Goal: Task Accomplishment & Management: Use online tool/utility

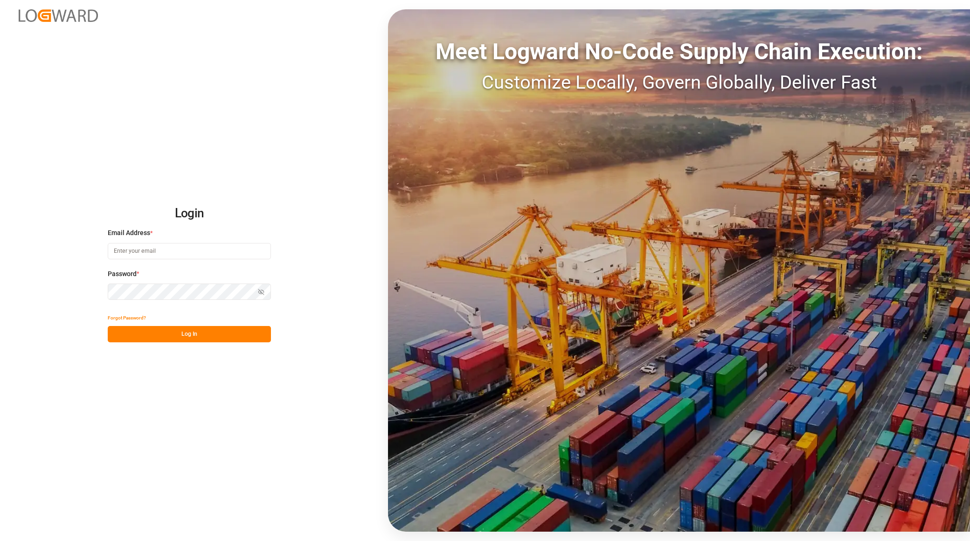
type input "[EMAIL_ADDRESS][PERSON_NAME][DOMAIN_NAME]"
click at [211, 332] on button "Log In" at bounding box center [189, 334] width 163 height 16
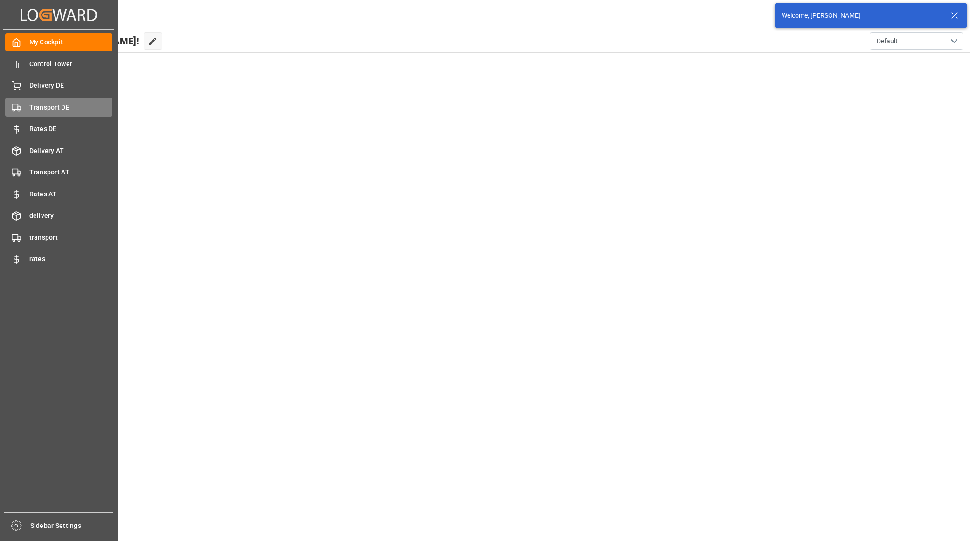
click at [48, 109] on span "Transport DE" at bounding box center [70, 108] width 83 height 10
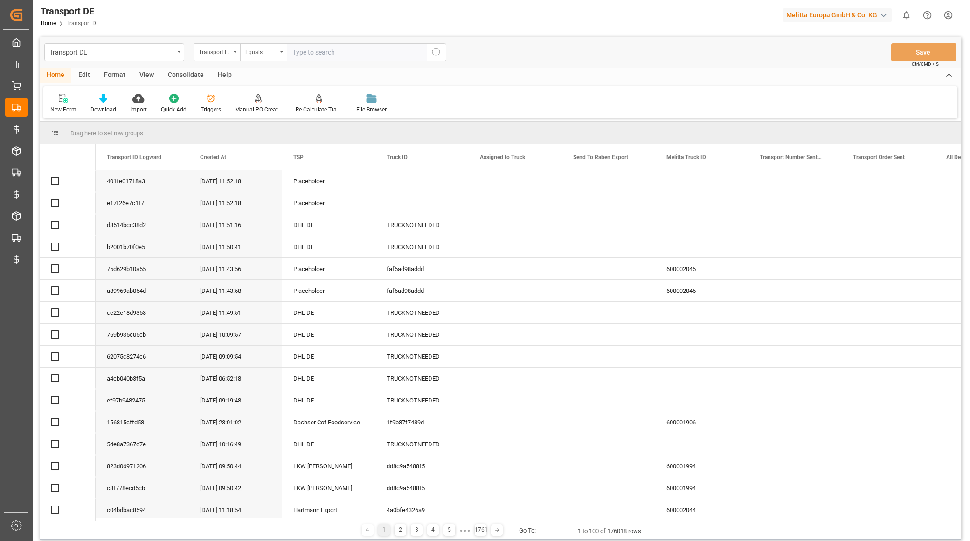
click at [260, 54] on div "Equals" at bounding box center [261, 51] width 32 height 11
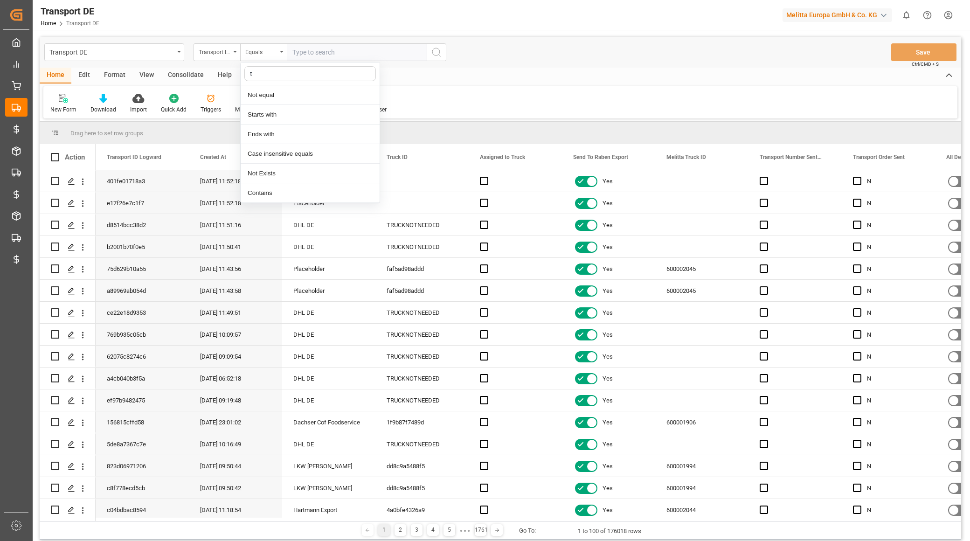
type input "t"
type input "st"
click at [281, 90] on div "Starts with" at bounding box center [310, 95] width 139 height 20
click at [316, 52] on input "text" at bounding box center [357, 52] width 140 height 18
type input "e8781"
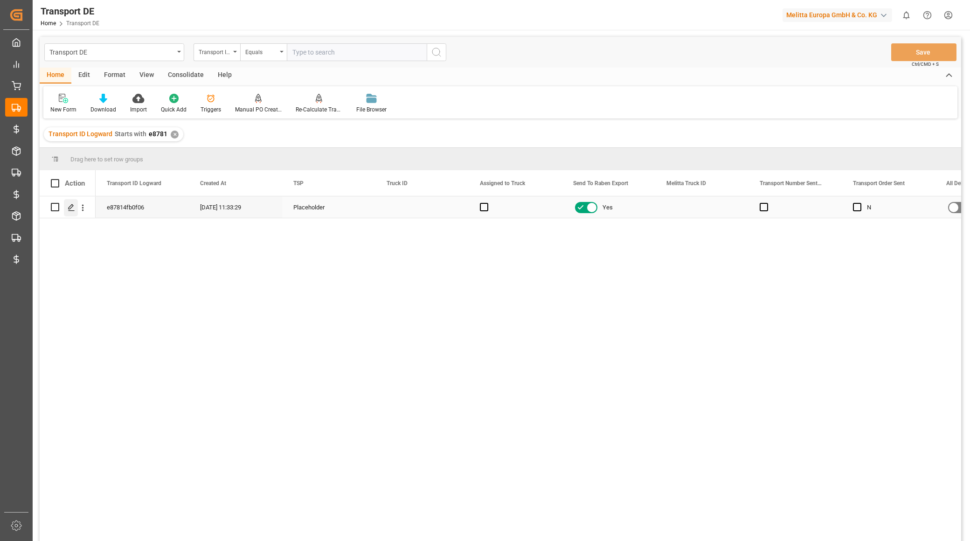
click at [76, 207] on div "Press SPACE to select this row." at bounding box center [71, 207] width 14 height 17
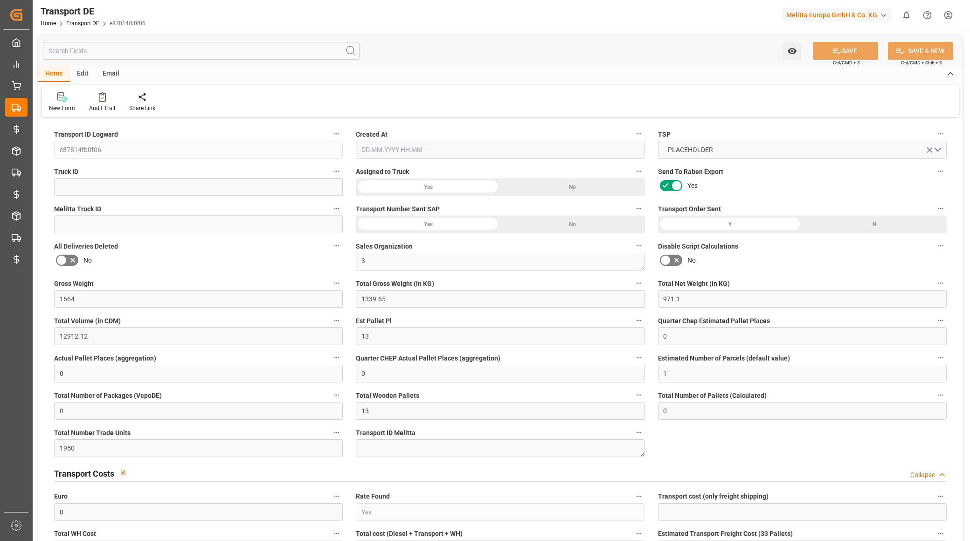
type input "1"
type input "0"
type input "13"
type input "1950"
click at [180, 47] on input "text" at bounding box center [201, 51] width 317 height 18
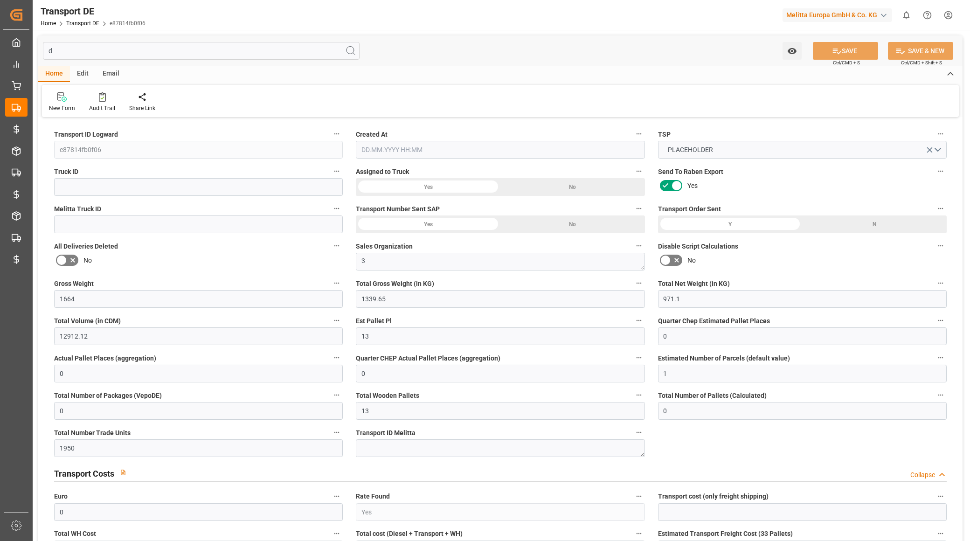
type input "de"
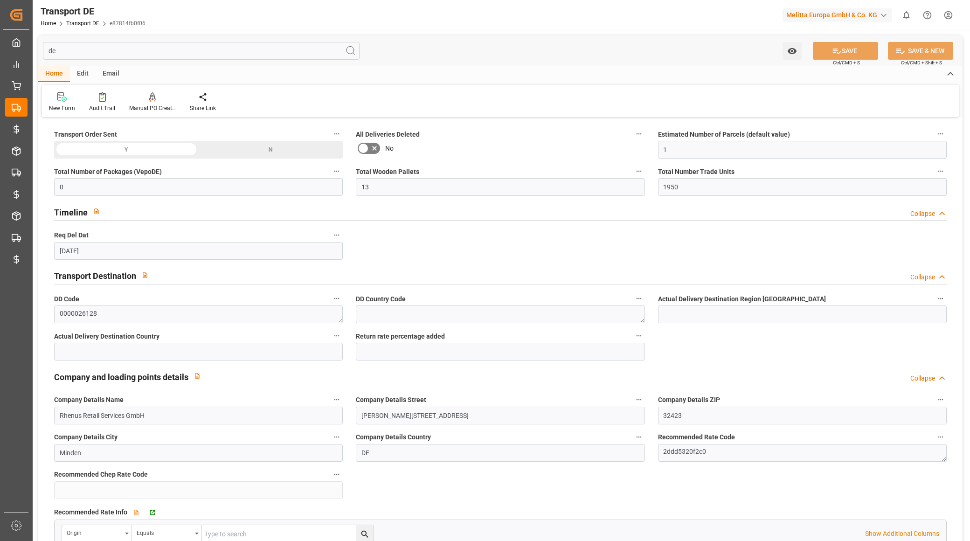
type input "[DATE]"
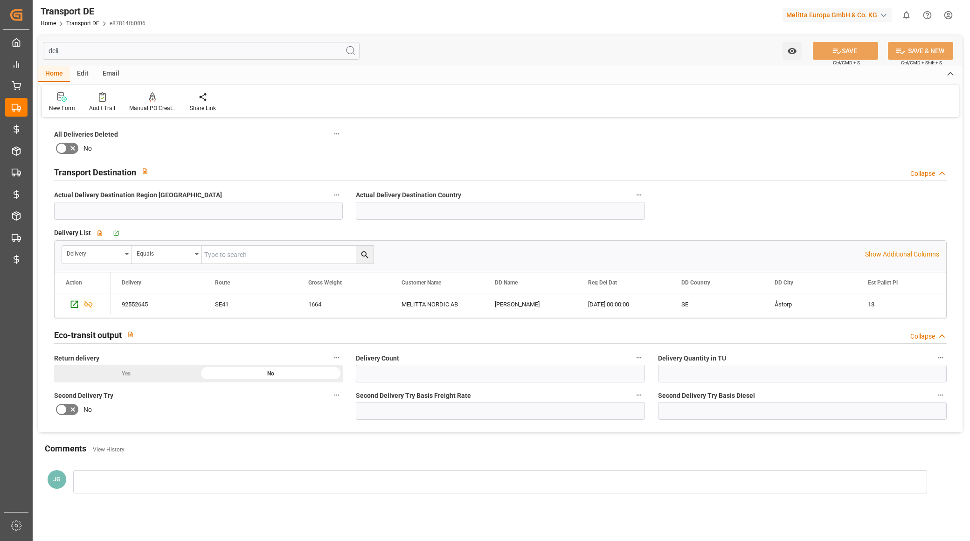
type input "deli"
click at [294, 337] on div "Eco-transit output Collapse" at bounding box center [500, 334] width 892 height 18
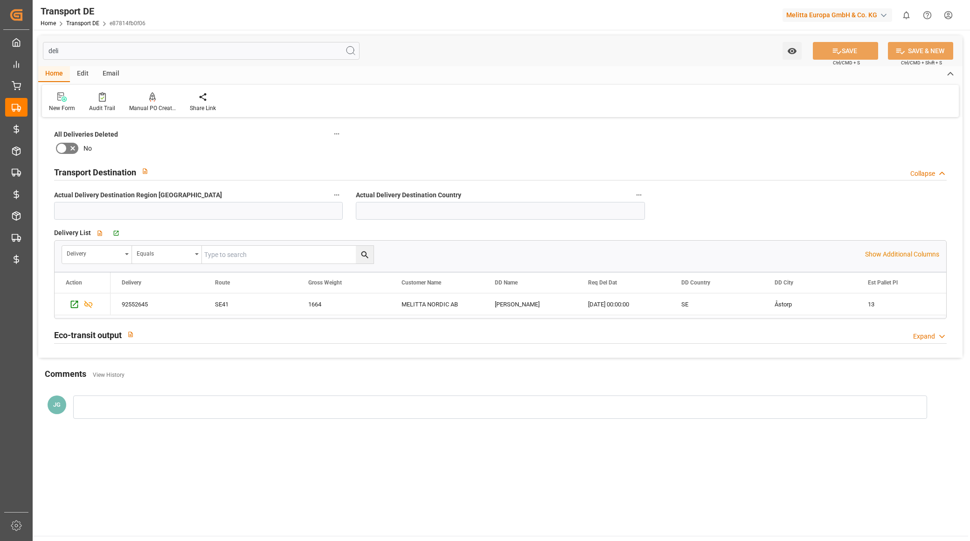
click at [294, 337] on div "Eco-transit output Expand" at bounding box center [500, 334] width 892 height 18
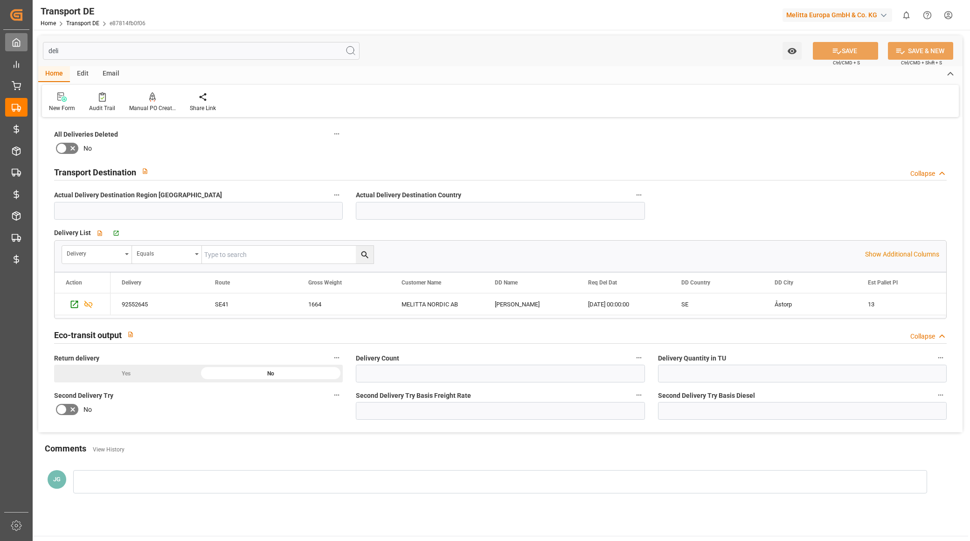
drag, startPoint x: 72, startPoint y: 50, endPoint x: 23, endPoint y: 45, distance: 49.2
click at [23, 45] on div "Created by potrace 1.15, written by [PERSON_NAME] [DATE]-[DATE] Created by potr…" at bounding box center [485, 270] width 970 height 541
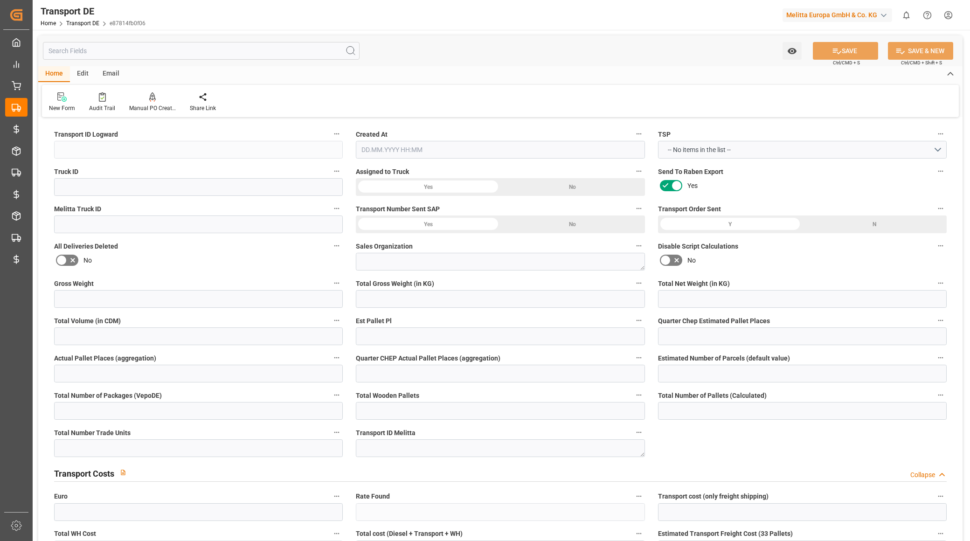
type input "e87814fb0f06"
type textarea "3"
type input "Yes"
type input "3.039"
type textarea "0000026128"
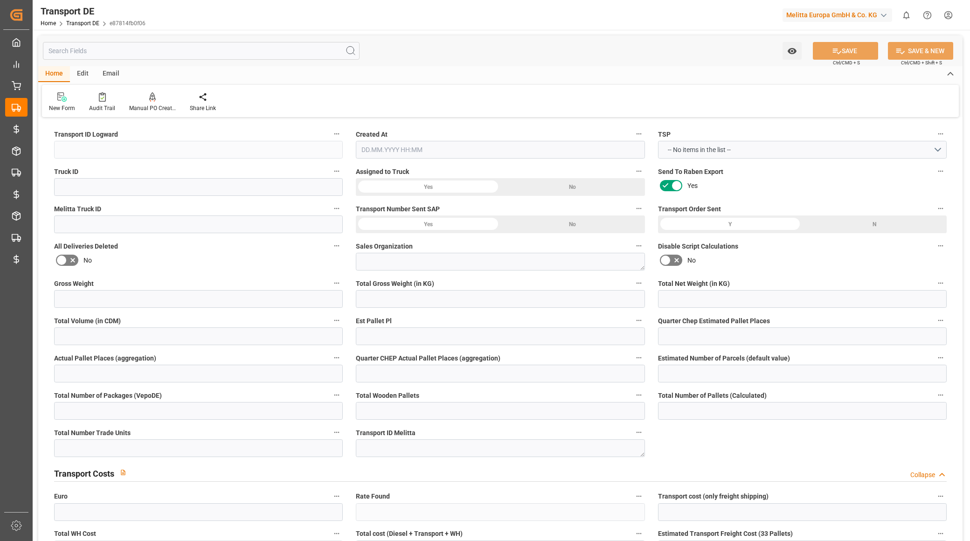
type textarea "[PERSON_NAME]"
type input "Ji-Te Gatan 18"
type input "26538"
type textarea "Åstorp"
type input "SE"
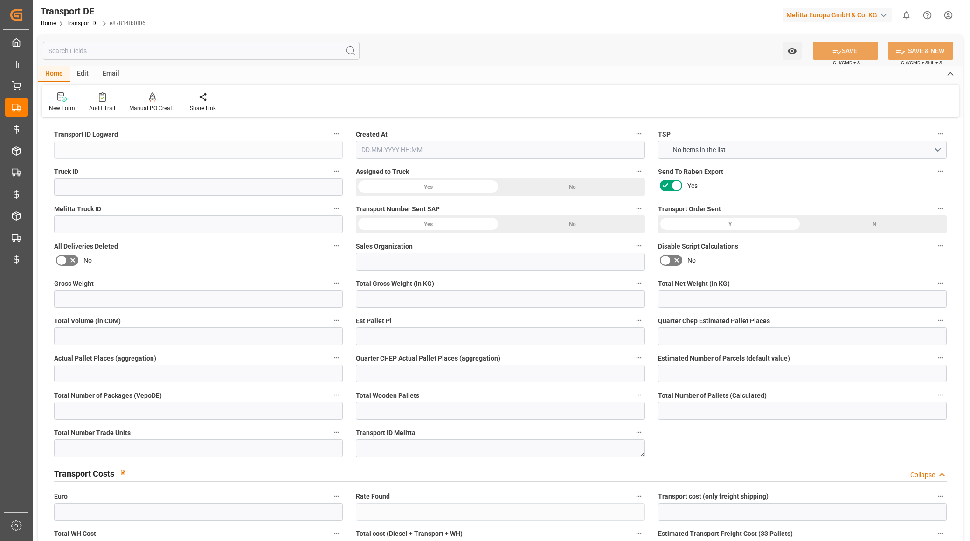
type input "DE-32423"
type input "Rhenus Retail Services GmbH"
type input "[PERSON_NAME][STREET_ADDRESS]"
type input "32423"
type input "Minden"
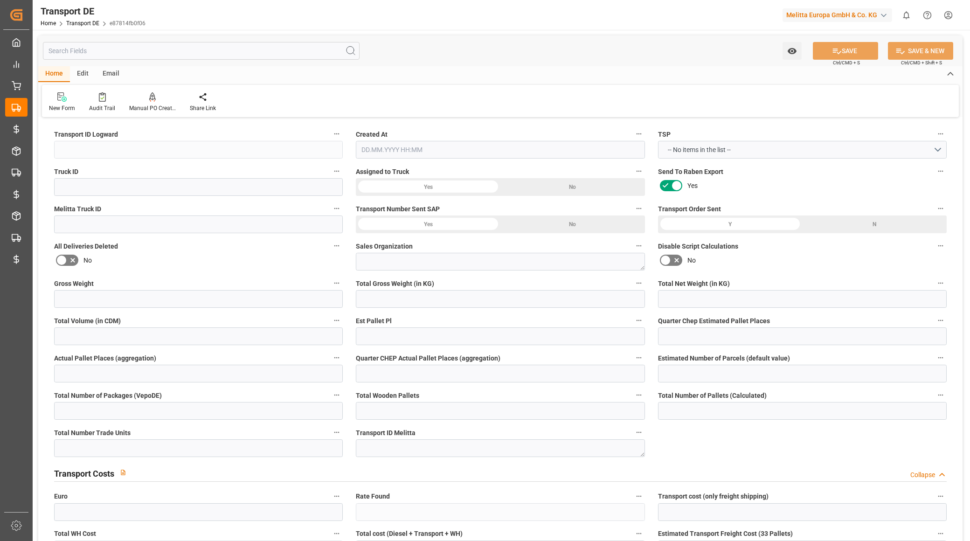
type input "DE"
type input "Rhenus Retail Services GmbH"
type input "[PERSON_NAME][STREET_ADDRESS]"
type input "32423"
type input "Minden"
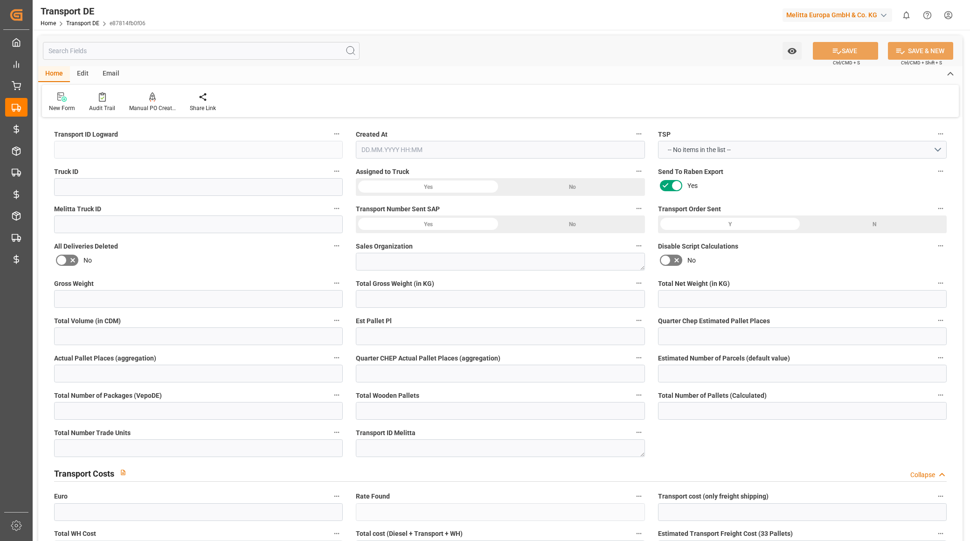
type input "DE"
type textarea "2ddd5320f2c0"
type input "Road"
type input "DE"
type input "32423"
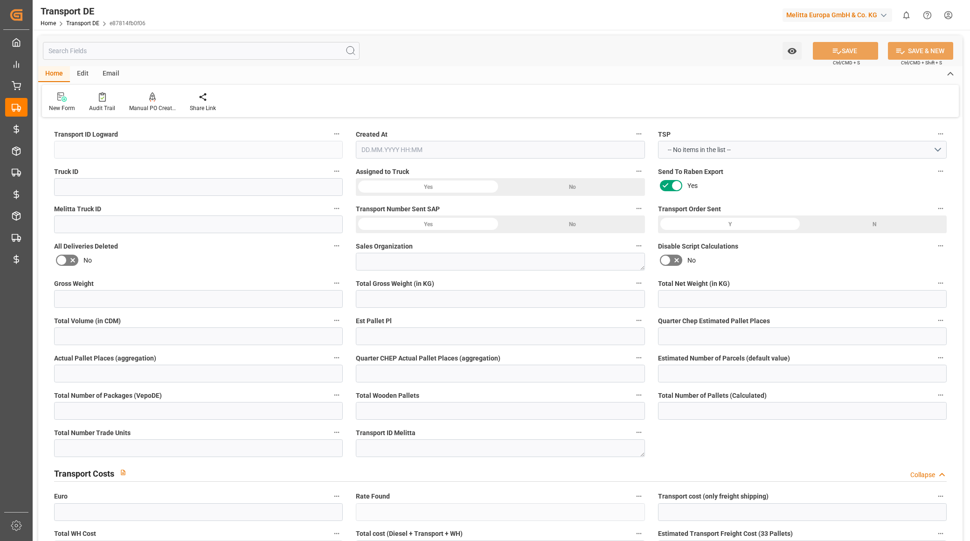
type input "SE"
type input "26538"
type input "Small Shipment"
type input "3.5-7.5 t"
type input "EURO 6"
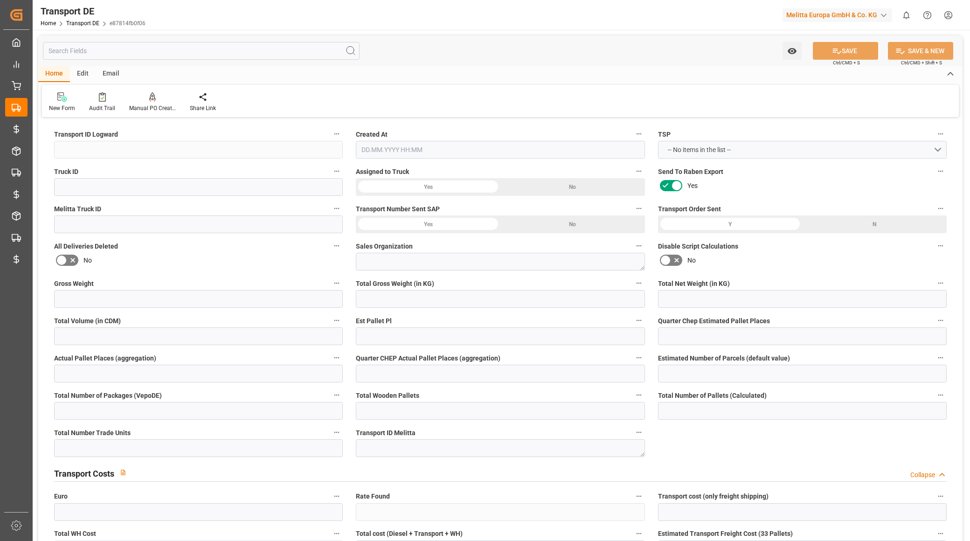
type input "Diesel"
type input "SE41"
type input "DAP"
type input "1664"
type input "1339.65"
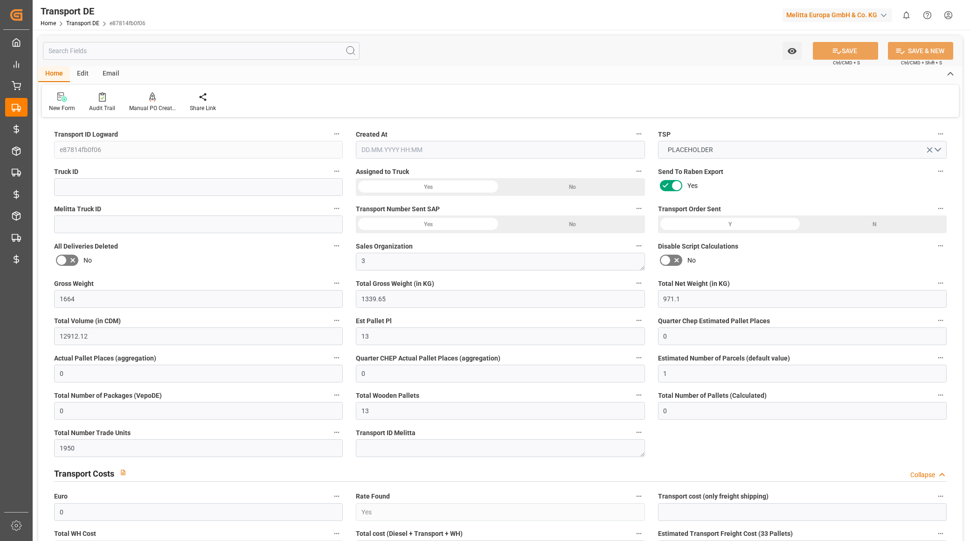
type input "971.1"
type input "12912.12"
type input "13"
type input "0"
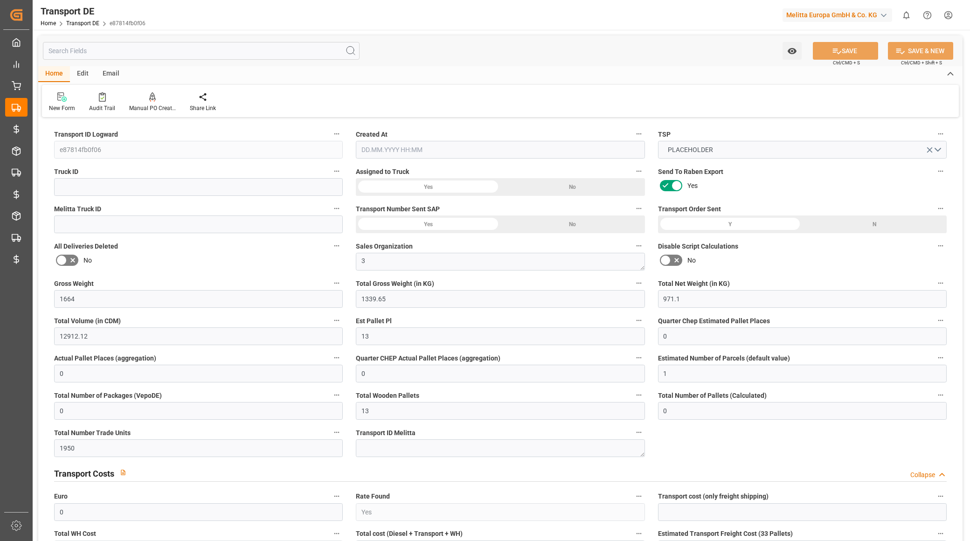
type input "0"
type input "1"
type input "0"
type input "13"
type input "0"
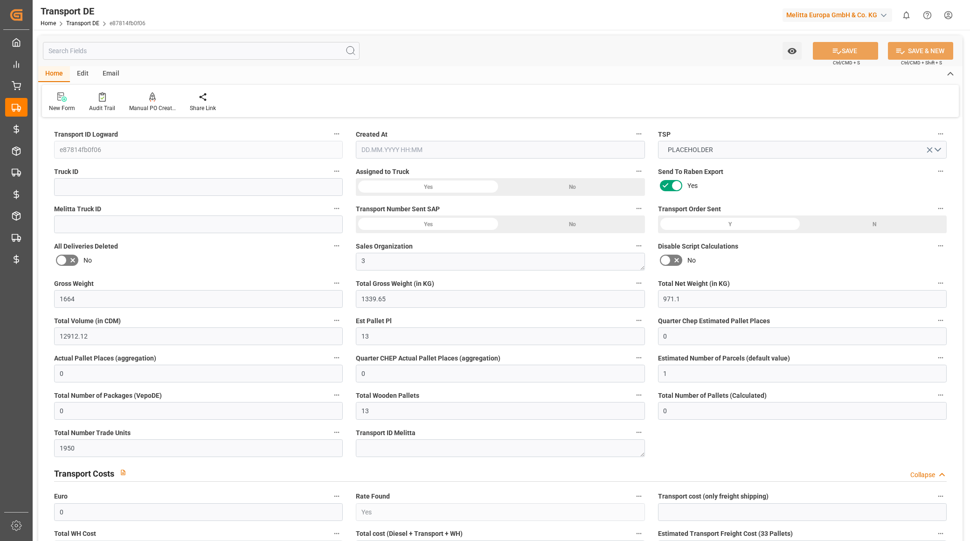
type input "1950"
type input "0"
type input "3.039"
type input "0"
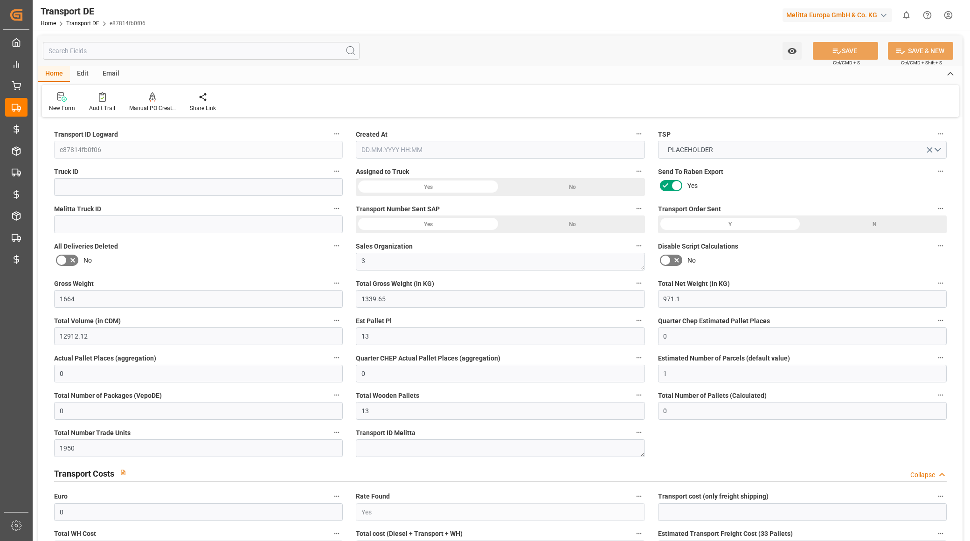
type input "26"
type input "0"
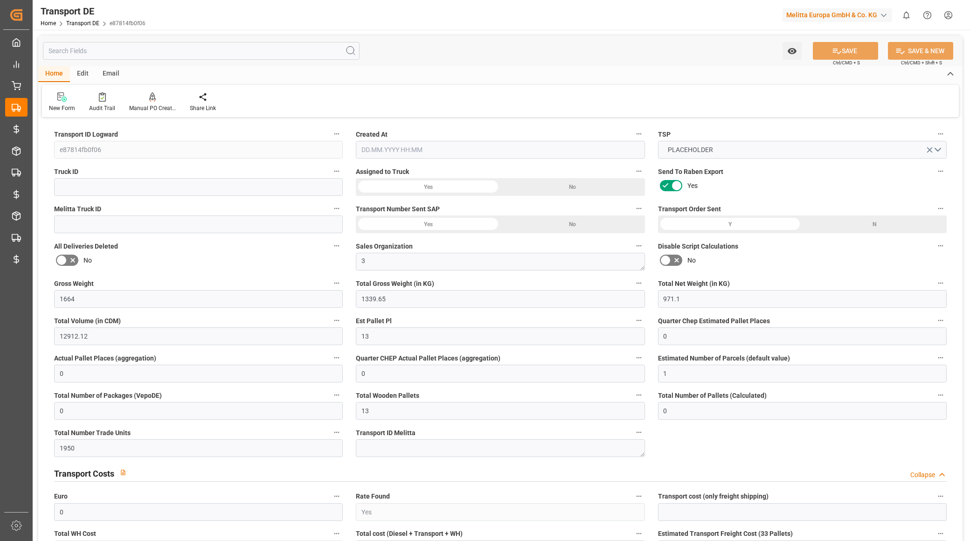
type input "0"
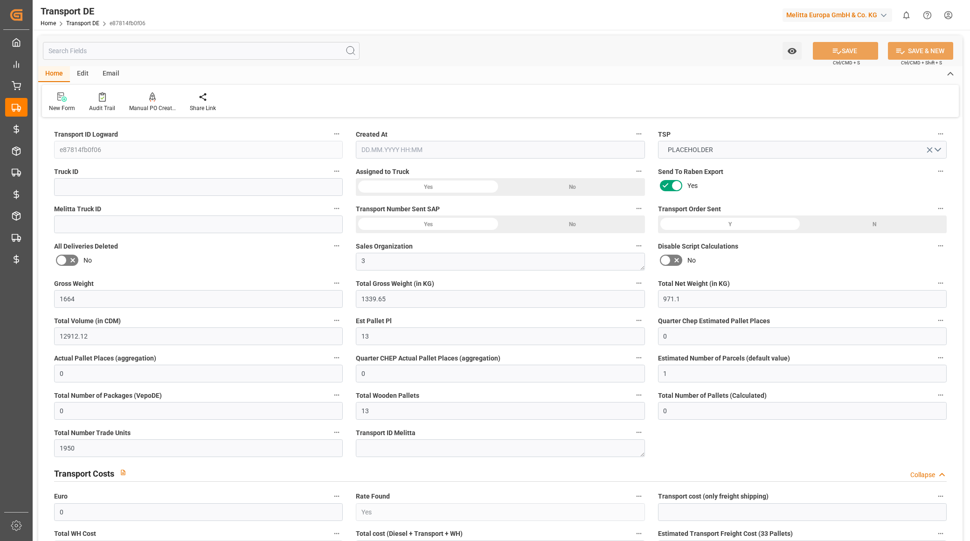
type input "0"
type input "1339.65"
type input "4710.8598"
type input "21"
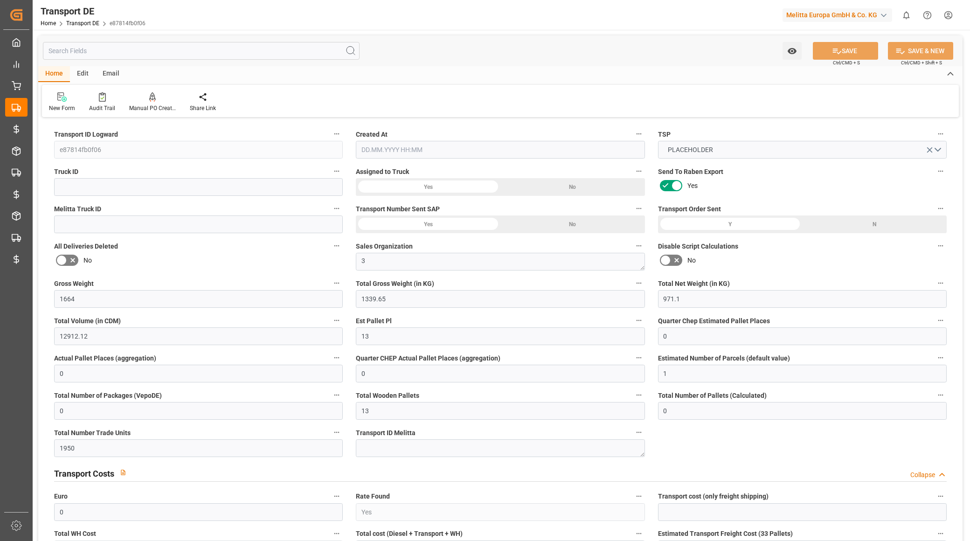
type input "35"
type input "0"
type input "13"
type input "0"
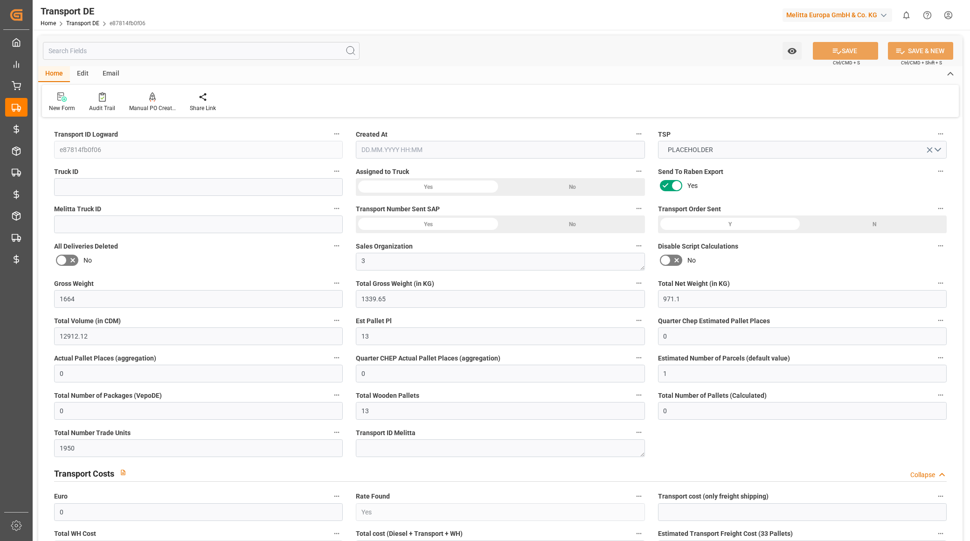
type input "0"
type input "[DATE] 09:33"
type input "[DATE]"
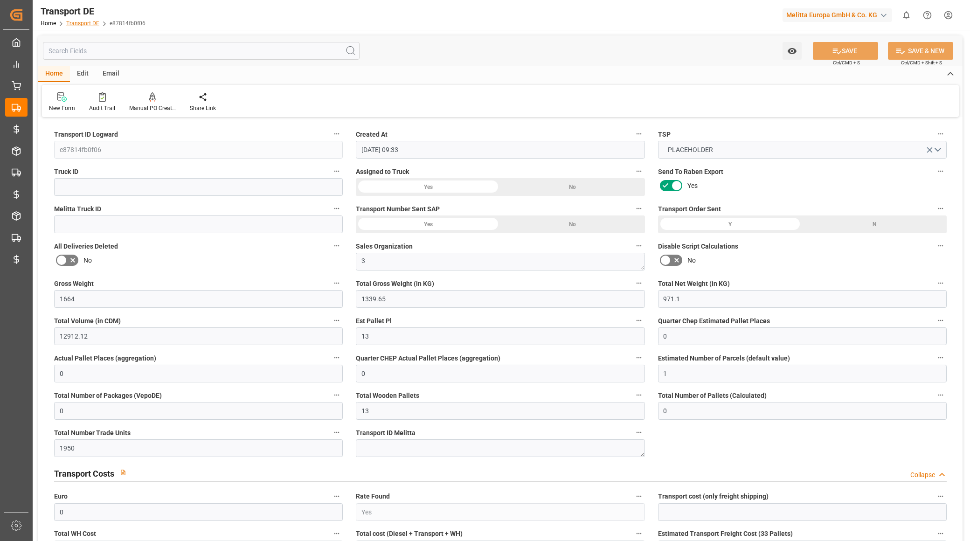
click at [79, 21] on link "Transport DE" at bounding box center [82, 23] width 33 height 7
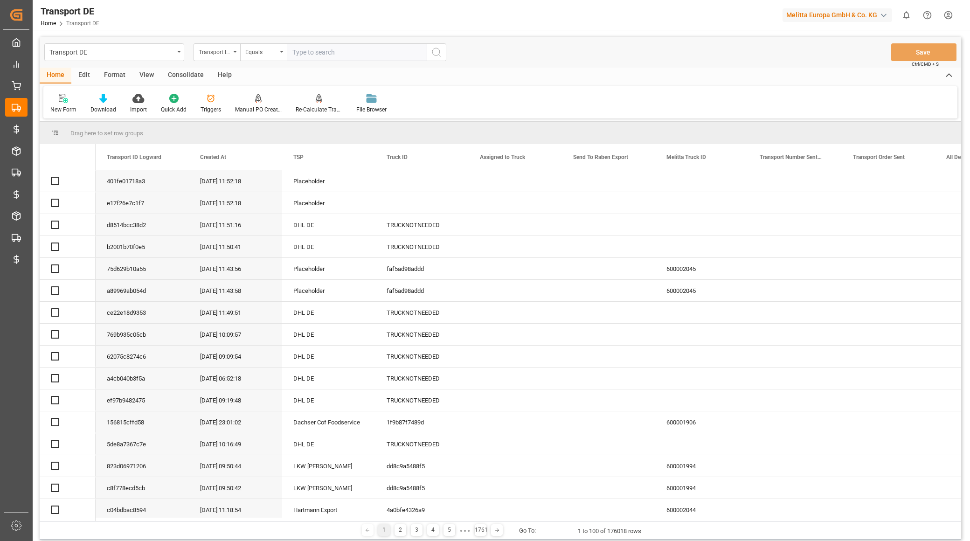
click at [89, 79] on div "Edit" at bounding box center [84, 76] width 26 height 16
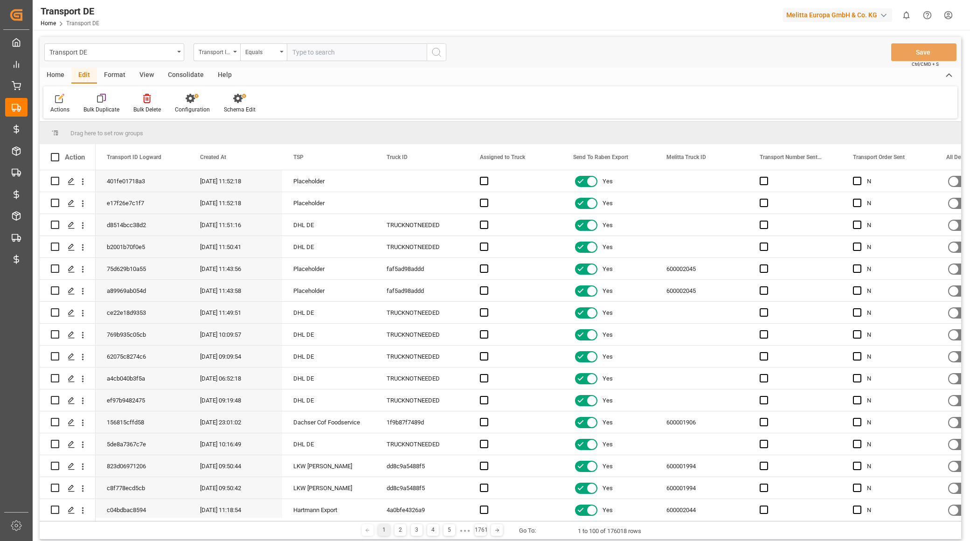
click at [118, 78] on div "Format" at bounding box center [114, 76] width 35 height 16
click at [65, 76] on div "Home" at bounding box center [56, 76] width 32 height 16
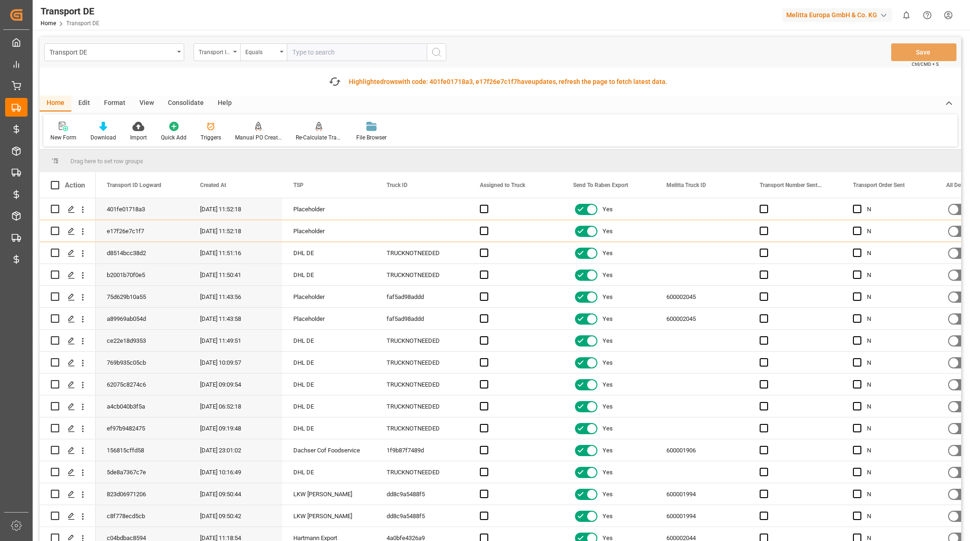
click at [150, 100] on div "View" at bounding box center [146, 104] width 28 height 16
drag, startPoint x: 42, startPoint y: 136, endPoint x: 53, endPoint y: 136, distance: 11.2
click at [43, 136] on div "Home Edit Format View Consolidate Help Default Standard Templates Save Template…" at bounding box center [500, 121] width 921 height 51
click at [57, 133] on div "Default" at bounding box center [59, 137] width 18 height 8
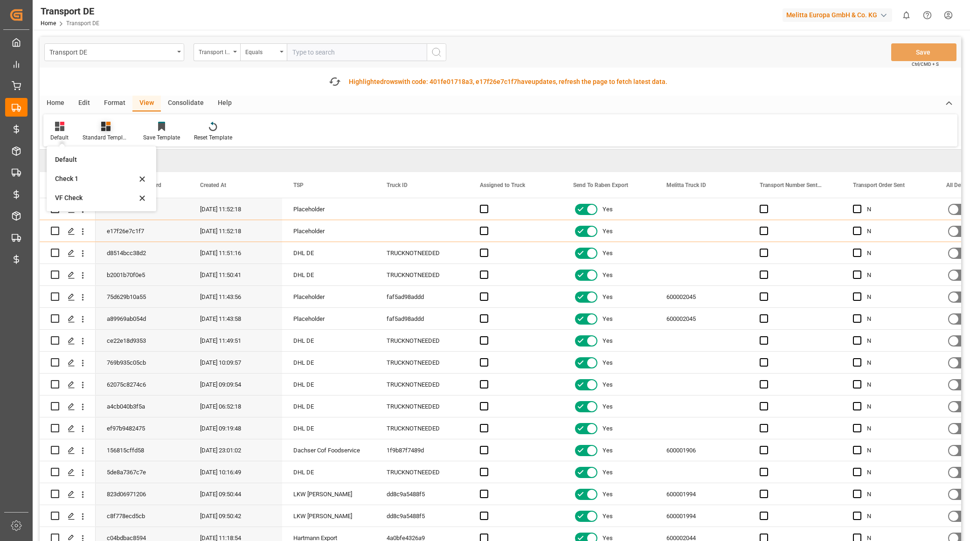
click at [111, 126] on div at bounding box center [106, 126] width 47 height 10
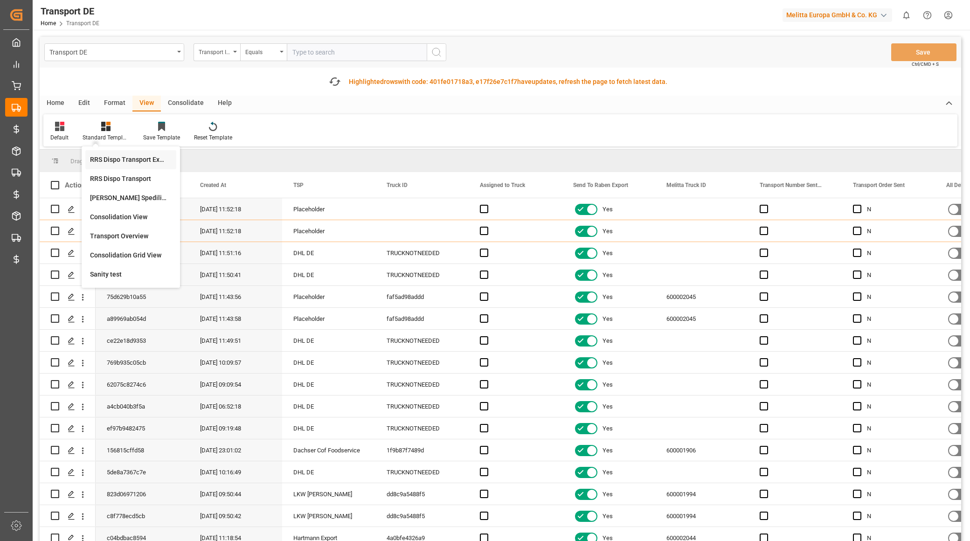
click at [124, 162] on div "RRS Dispo Transport Export" at bounding box center [131, 160] width 82 height 10
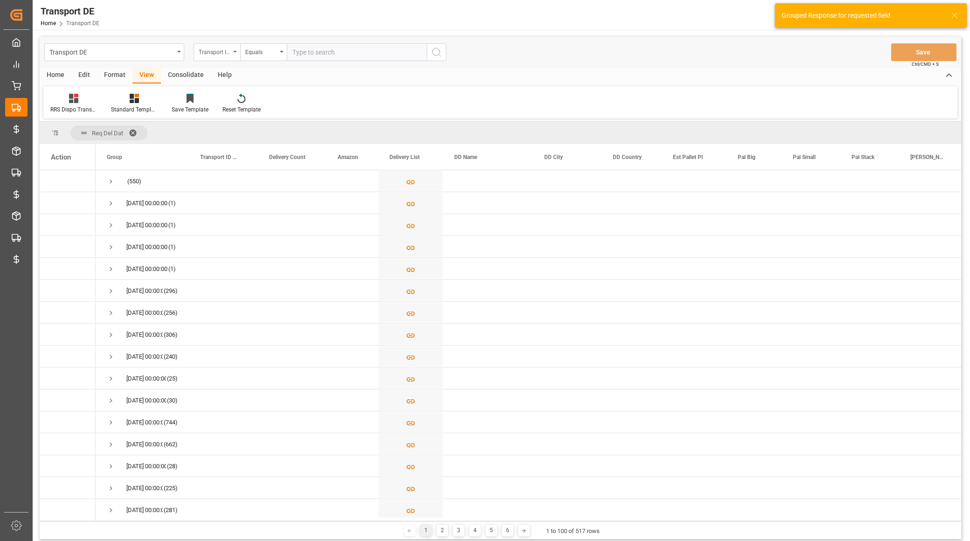
click at [211, 53] on div "Transport ID Logward" at bounding box center [215, 51] width 32 height 11
type input "rout"
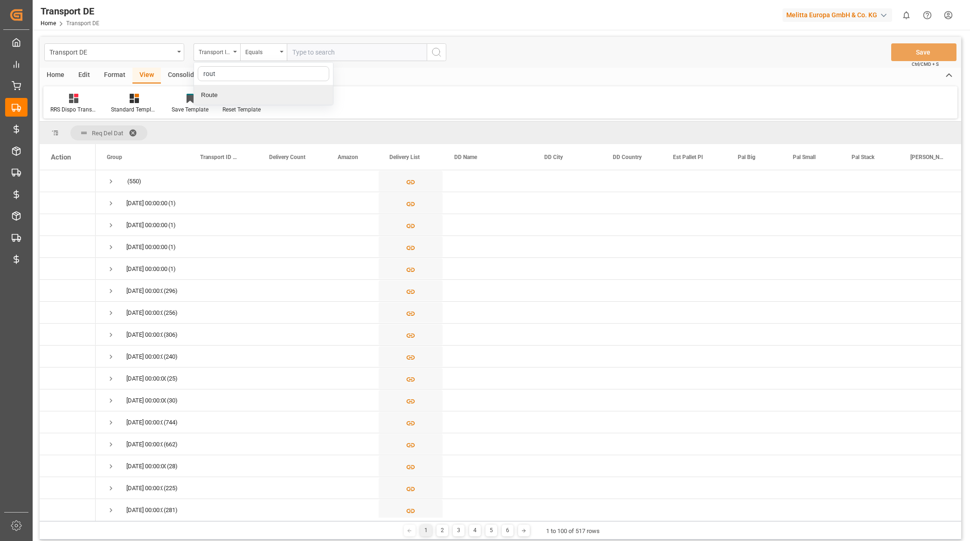
click at [239, 101] on div "Route" at bounding box center [263, 95] width 139 height 20
click at [251, 58] on div "Equals" at bounding box center [263, 52] width 47 height 18
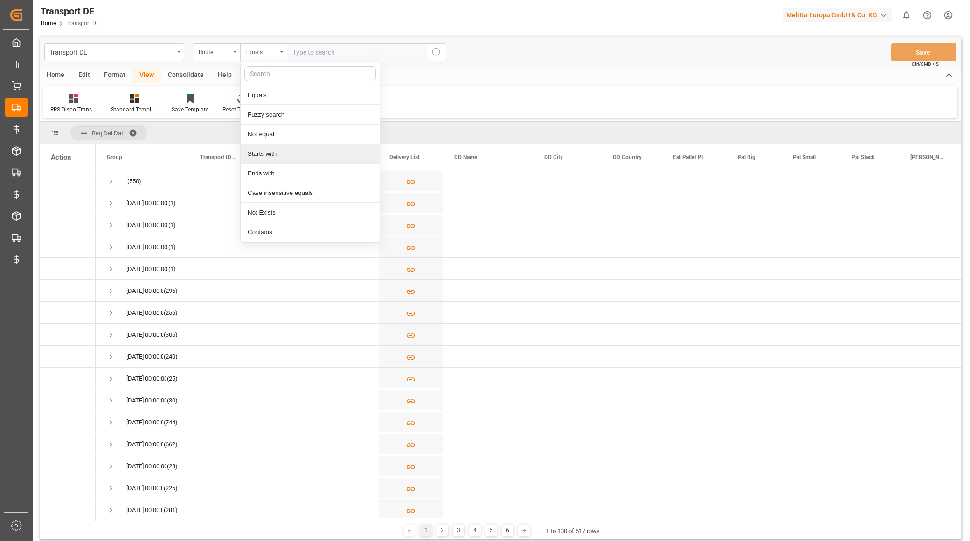
click at [269, 155] on div "Starts with" at bounding box center [310, 154] width 139 height 20
type input "SE"
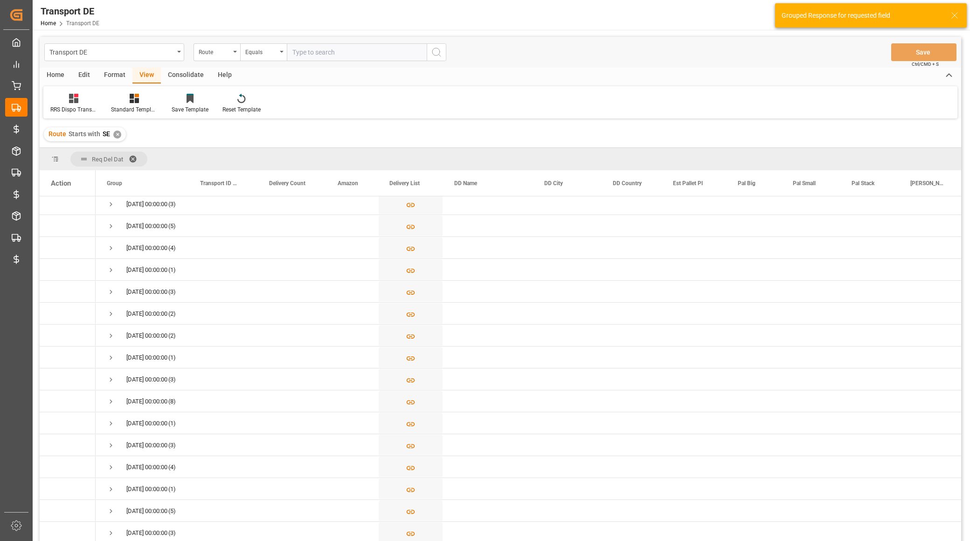
scroll to position [138, 0]
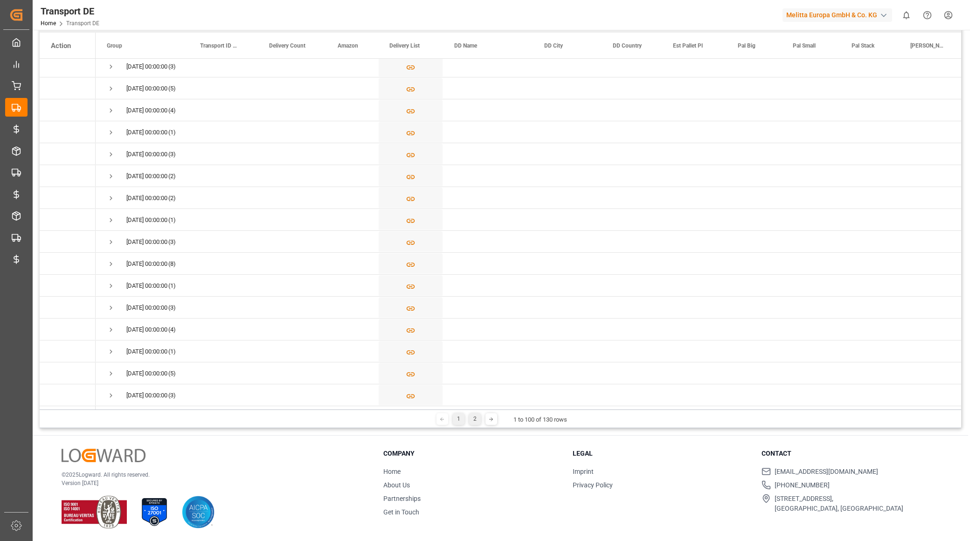
click at [472, 423] on div "2" at bounding box center [475, 419] width 12 height 12
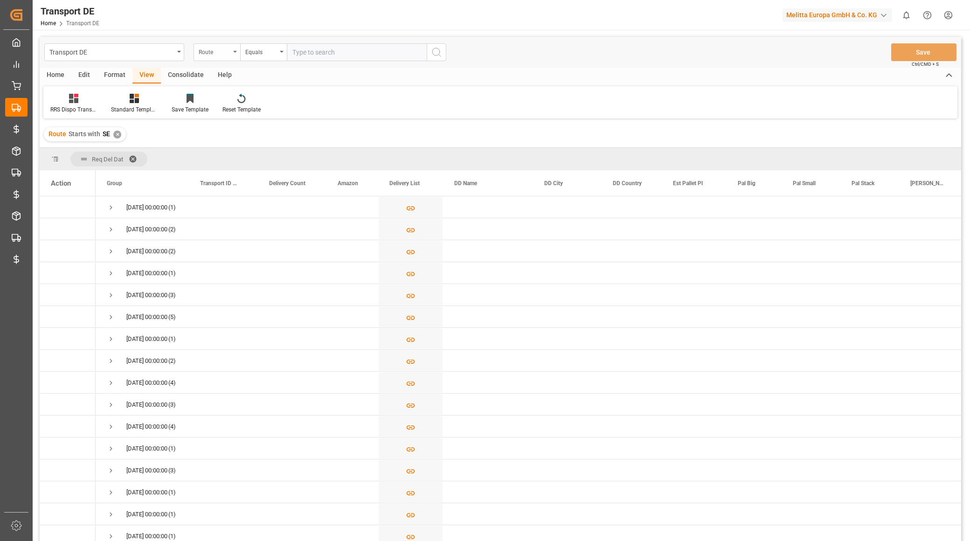
click at [229, 54] on div "Route" at bounding box center [215, 51] width 32 height 11
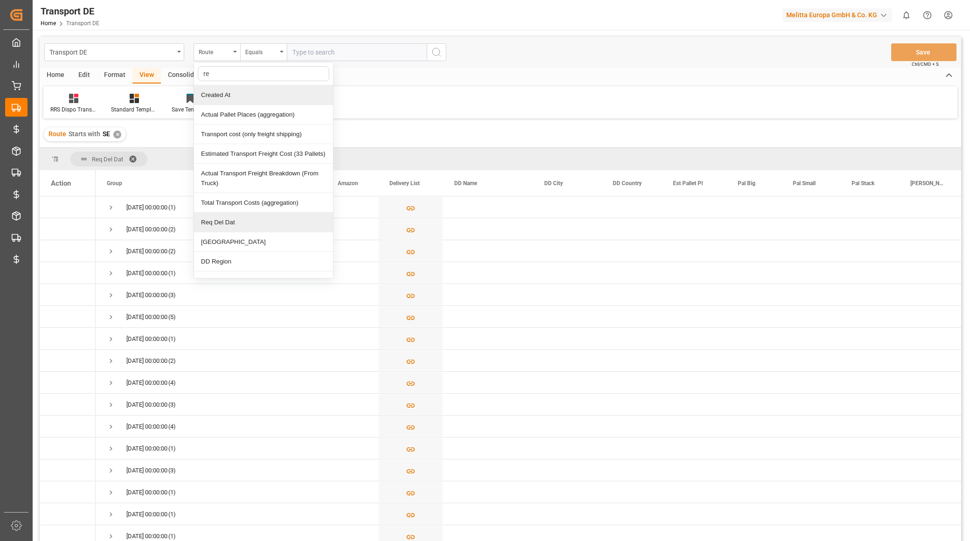
type input "req"
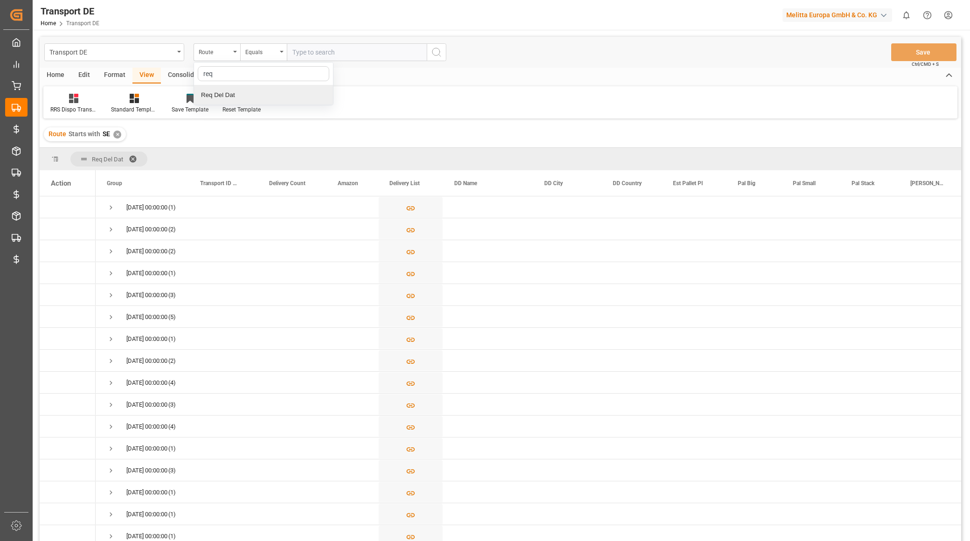
click at [224, 99] on div "Req Del Dat" at bounding box center [263, 95] width 139 height 20
click at [307, 54] on input "text" at bounding box center [357, 52] width 140 height 18
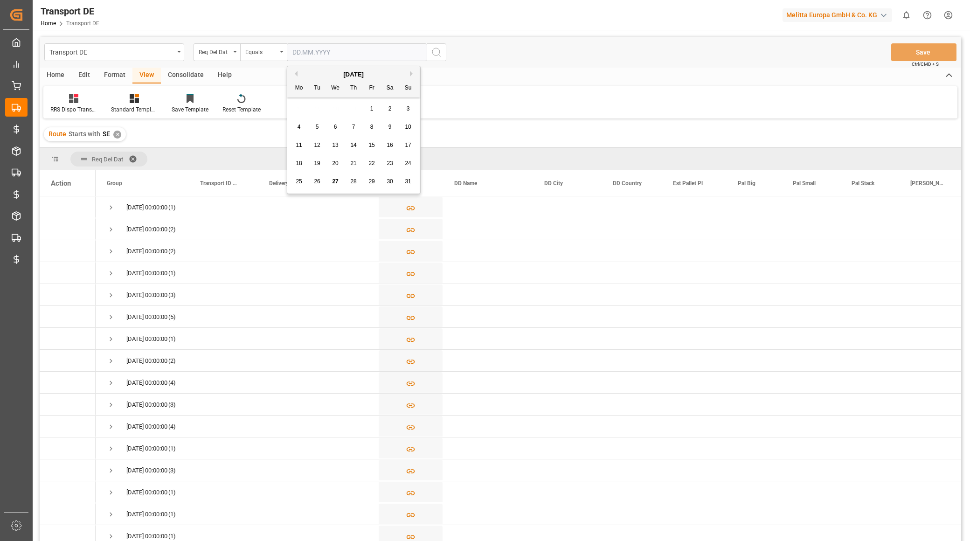
click at [412, 73] on button "Next Month" at bounding box center [413, 74] width 6 height 6
click at [296, 111] on div "1" at bounding box center [299, 109] width 12 height 11
type input "[DATE]"
click at [432, 53] on circle "search button" at bounding box center [435, 51] width 7 height 7
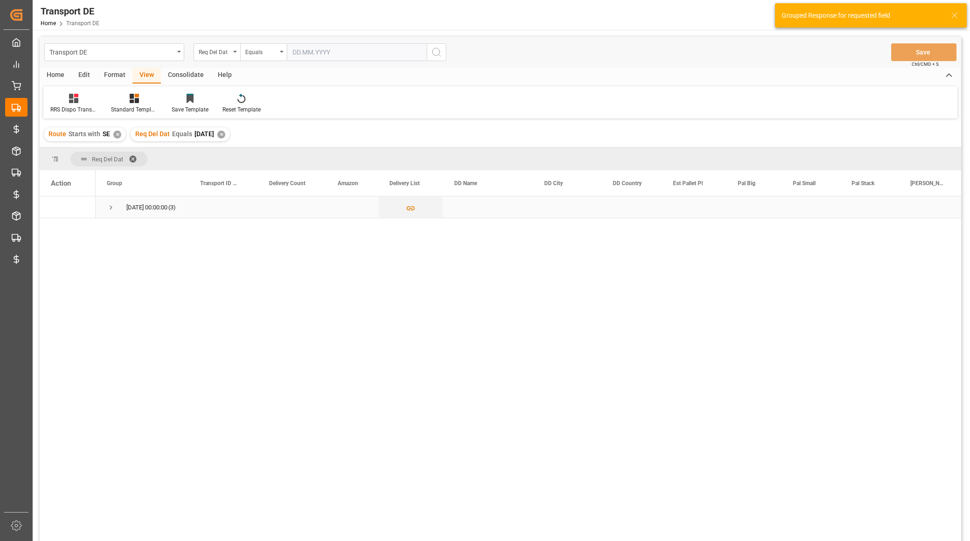
click at [111, 204] on span "Press SPACE to select this row." at bounding box center [111, 207] width 8 height 8
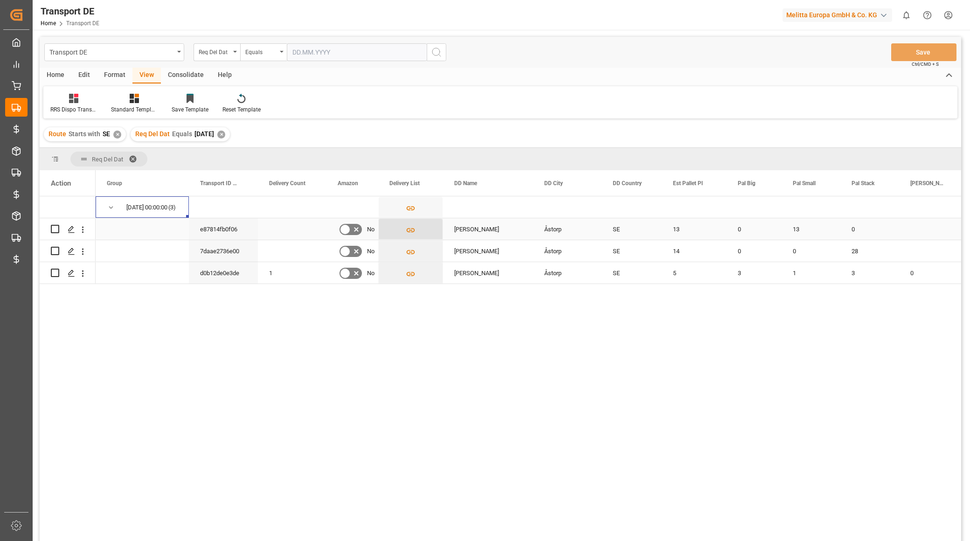
click at [411, 226] on icon "Press SPACE to select this row." at bounding box center [411, 230] width 10 height 10
click at [411, 231] on icon "Press SPACE to select this row." at bounding box center [411, 230] width 10 height 10
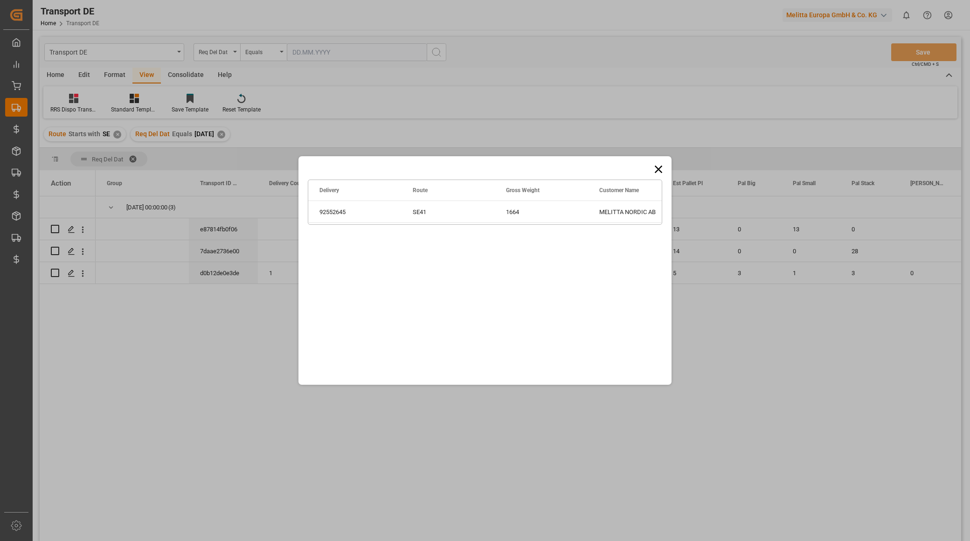
click at [654, 163] on icon at bounding box center [658, 169] width 13 height 13
